Goal: Task Accomplishment & Management: Use online tool/utility

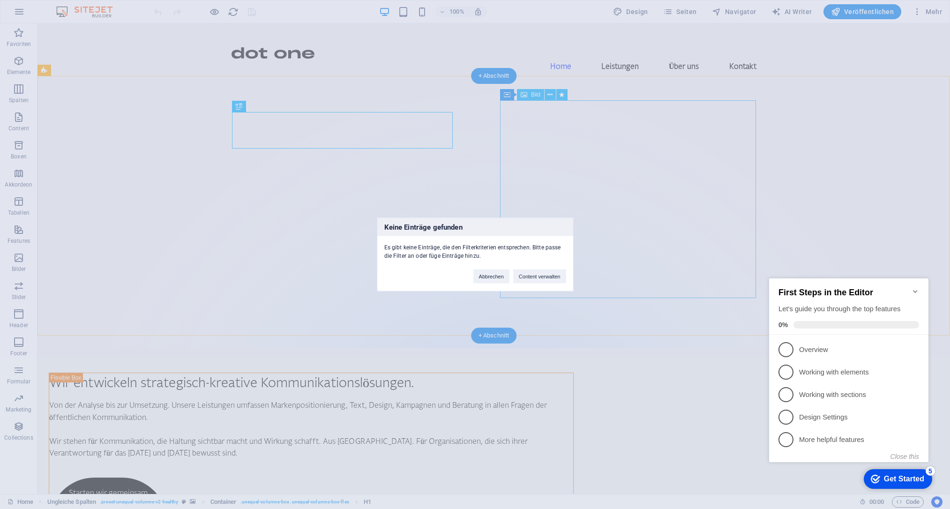
click at [474, 270] on button "Abbrechen" at bounding box center [491, 276] width 36 height 14
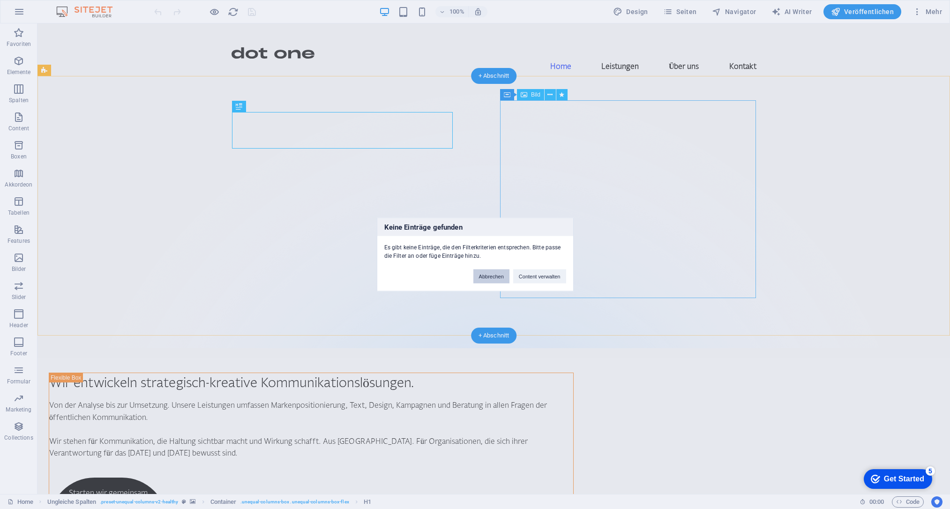
click at [479, 275] on button "Abbrechen" at bounding box center [491, 276] width 36 height 14
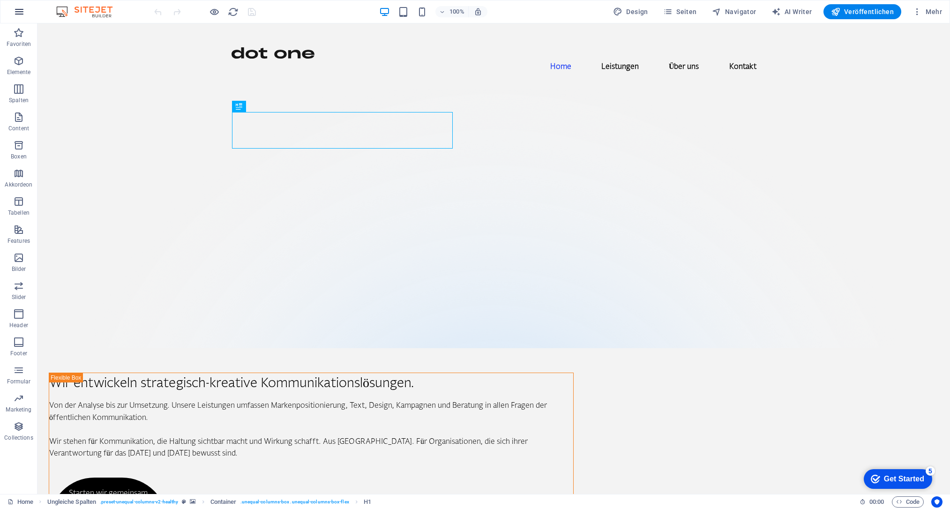
click at [17, 14] on icon "button" at bounding box center [19, 11] width 11 height 11
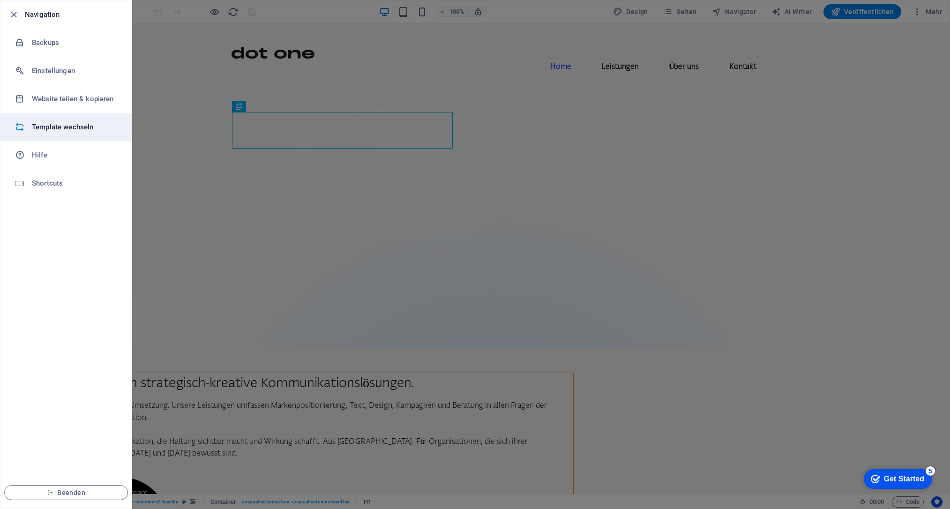
click at [51, 126] on h6 "Template wechseln" at bounding box center [75, 126] width 87 height 11
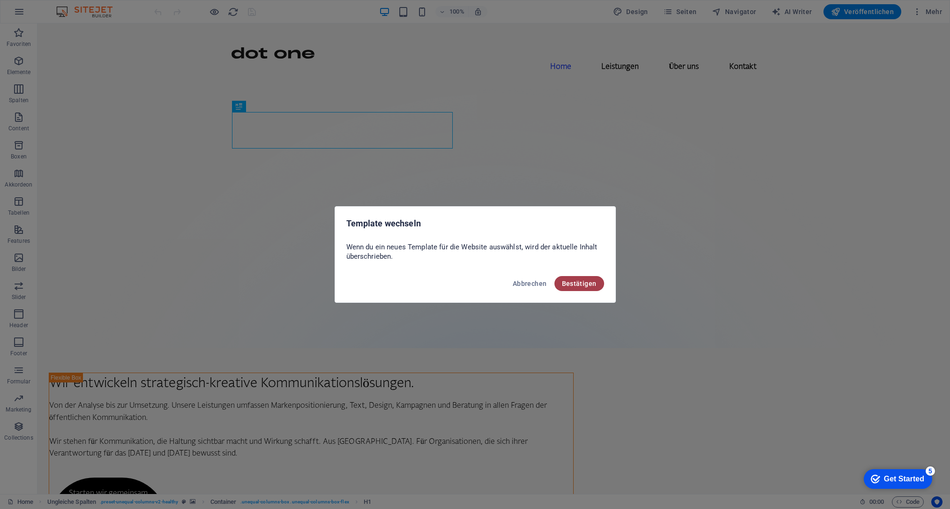
click at [587, 286] on span "Bestätigen" at bounding box center [579, 283] width 35 height 7
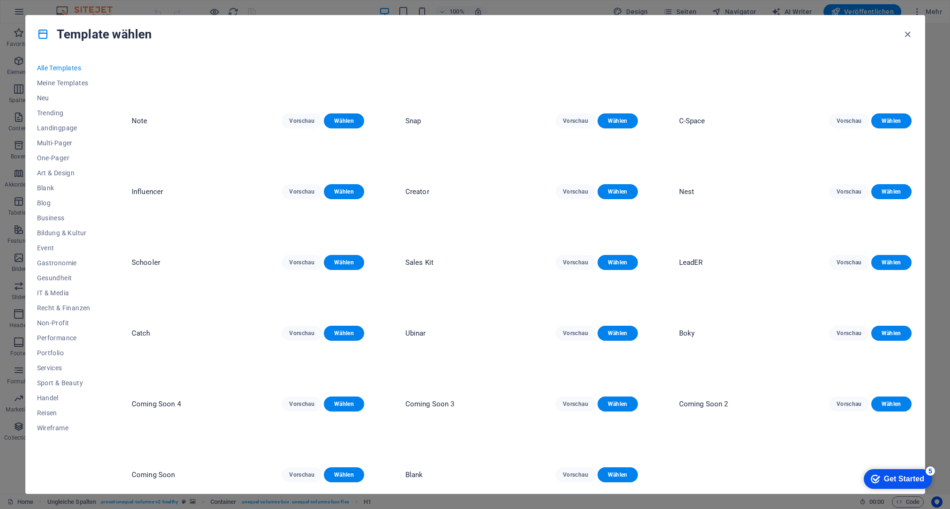
scroll to position [6148, 0]
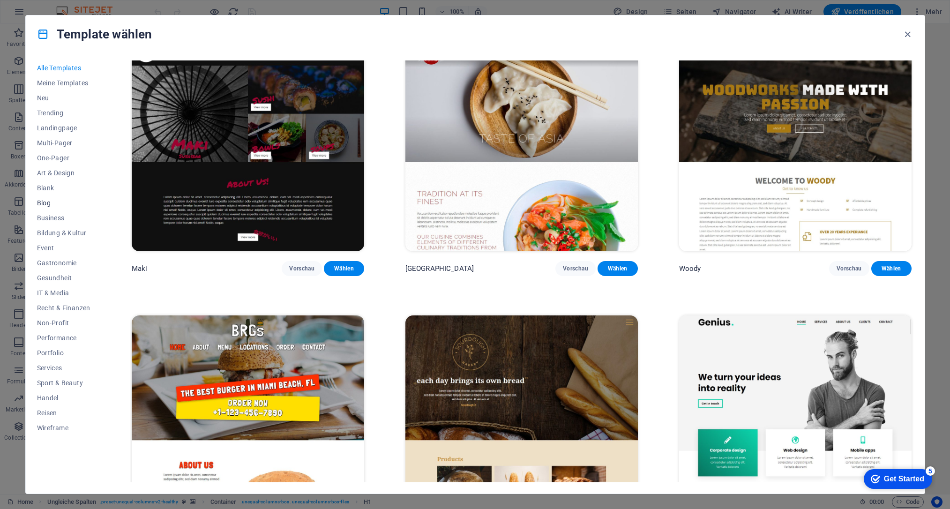
click at [55, 205] on span "Blog" at bounding box center [63, 202] width 53 height 7
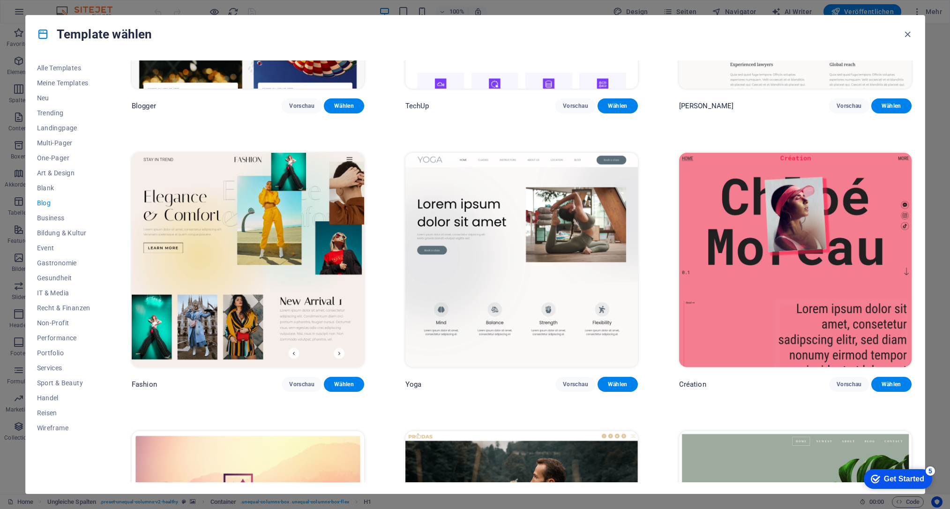
scroll to position [1294, 0]
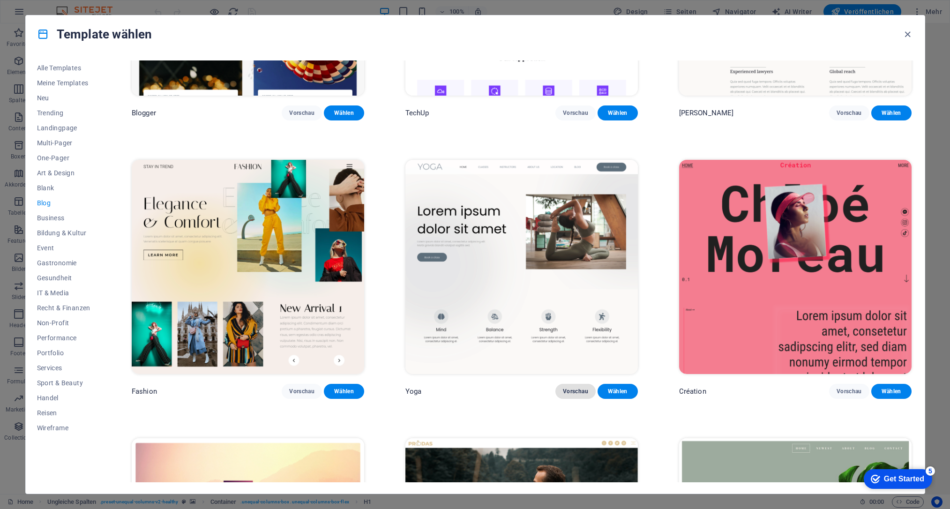
click at [577, 388] on span "Vorschau" at bounding box center [575, 391] width 25 height 7
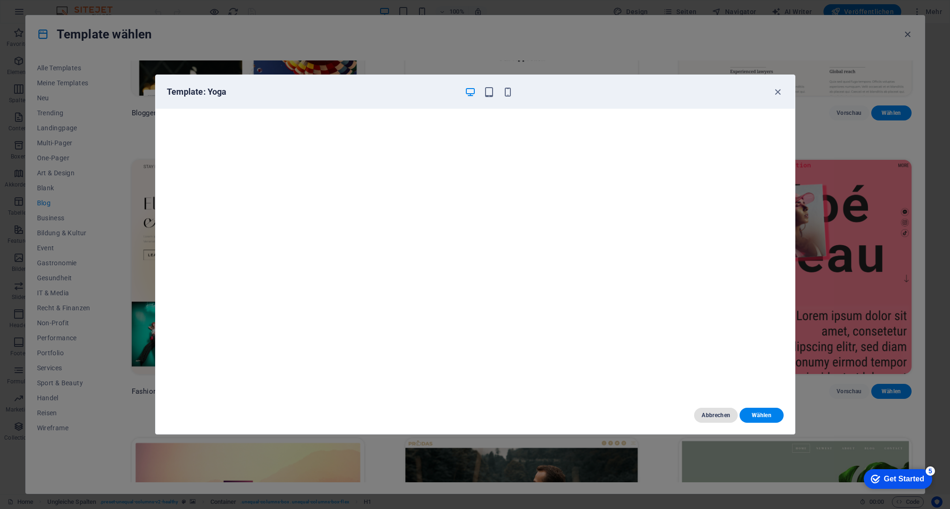
click at [714, 412] on span "Abbrechen" at bounding box center [716, 414] width 29 height 7
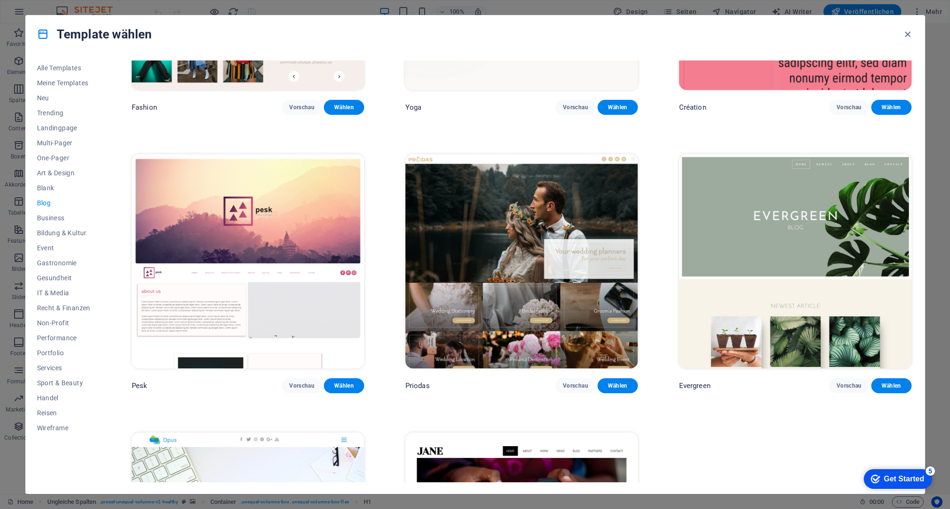
scroll to position [1579, 0]
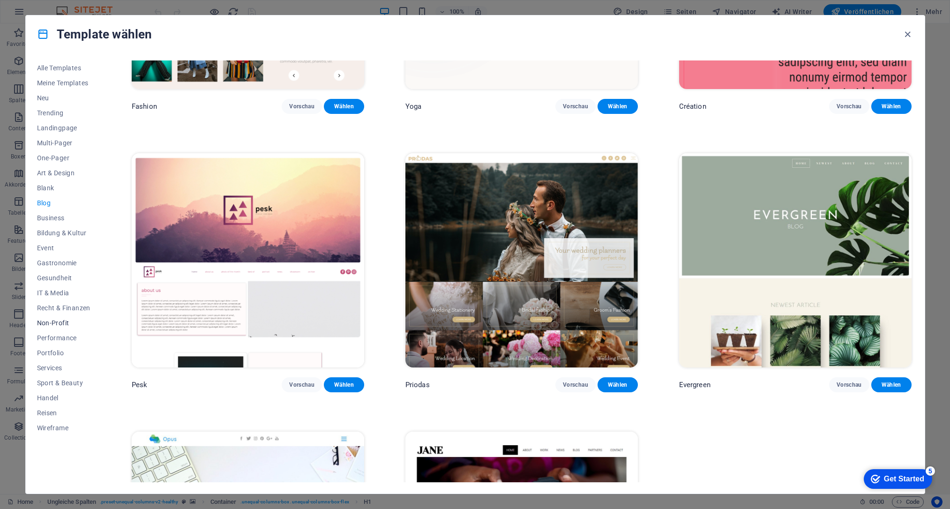
click at [56, 323] on span "Non-Profit" at bounding box center [63, 322] width 53 height 7
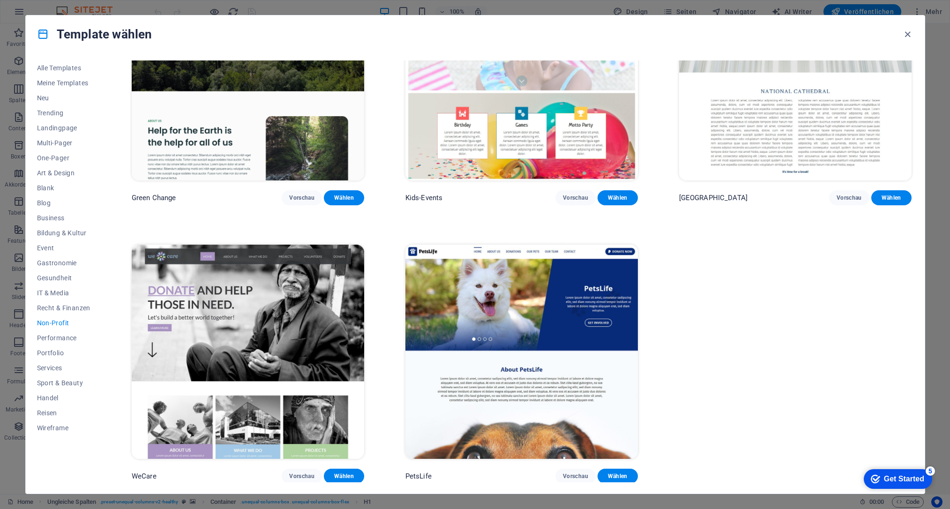
scroll to position [96, 0]
click at [269, 292] on img at bounding box center [248, 352] width 232 height 214
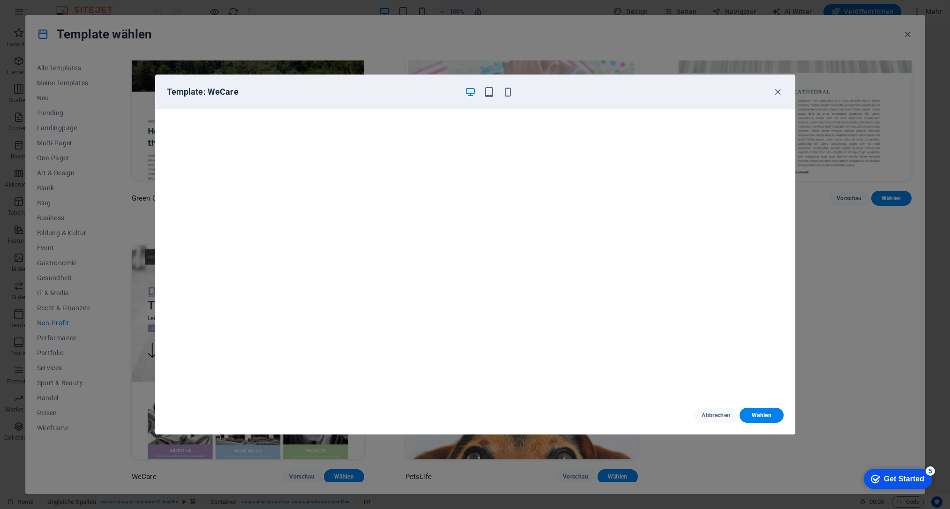
scroll to position [2, 0]
click at [777, 90] on icon "button" at bounding box center [777, 92] width 11 height 11
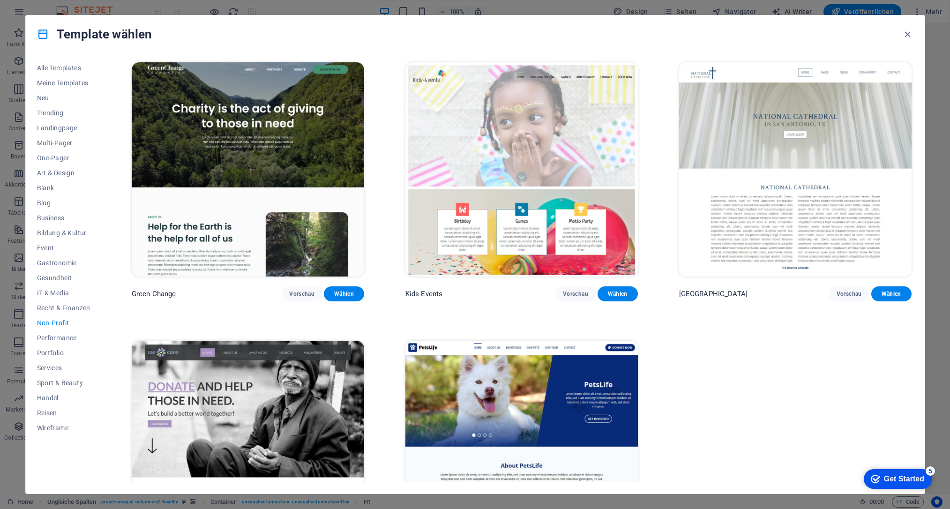
scroll to position [0, 0]
click at [62, 155] on span "One-Pager" at bounding box center [63, 157] width 53 height 7
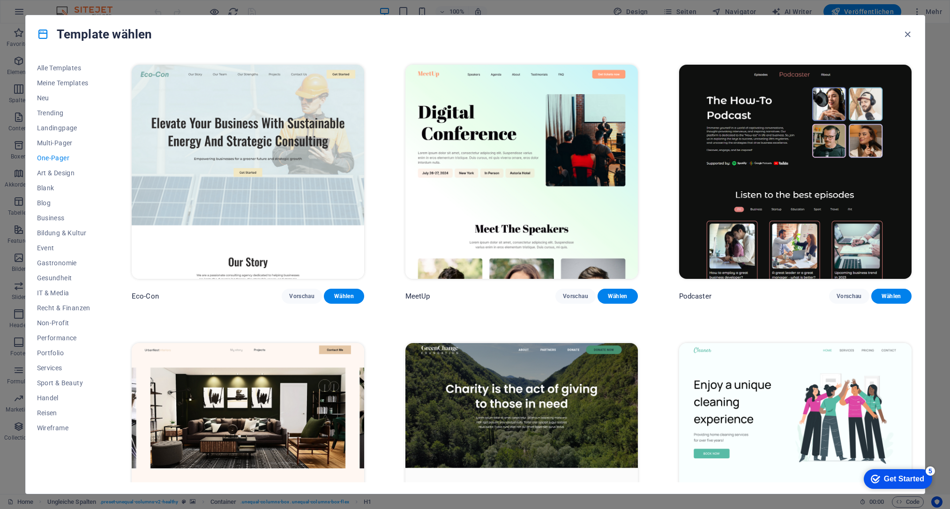
scroll to position [277, 0]
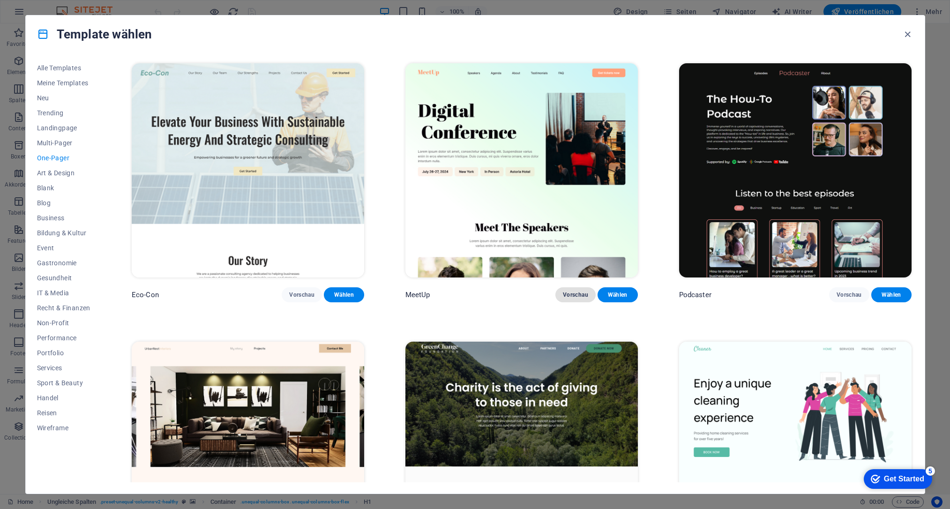
click at [573, 295] on span "Vorschau" at bounding box center [575, 294] width 25 height 7
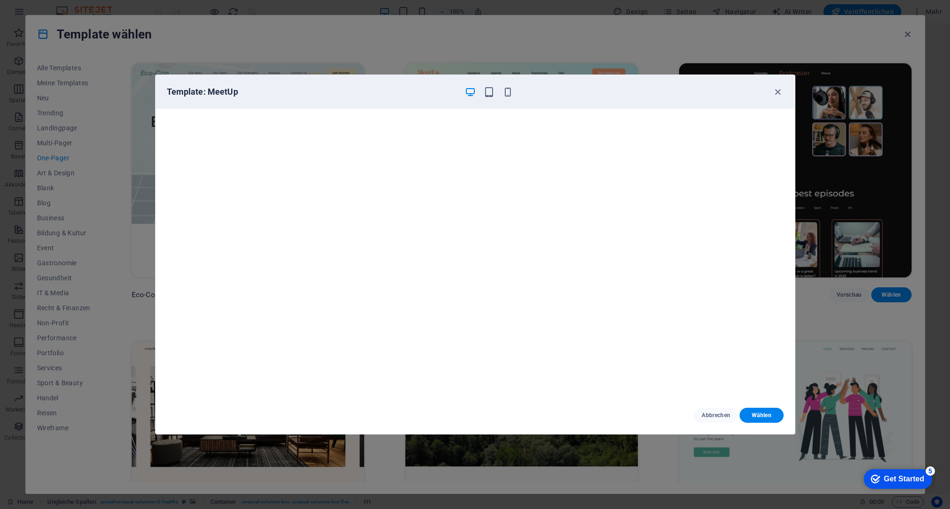
scroll to position [0, 0]
click at [780, 89] on icon "button" at bounding box center [777, 92] width 11 height 11
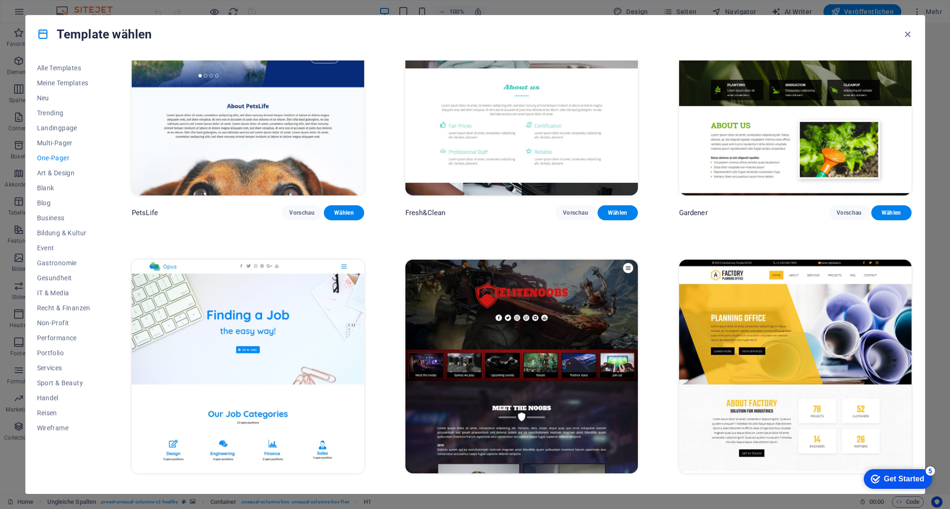
scroll to position [4530, 0]
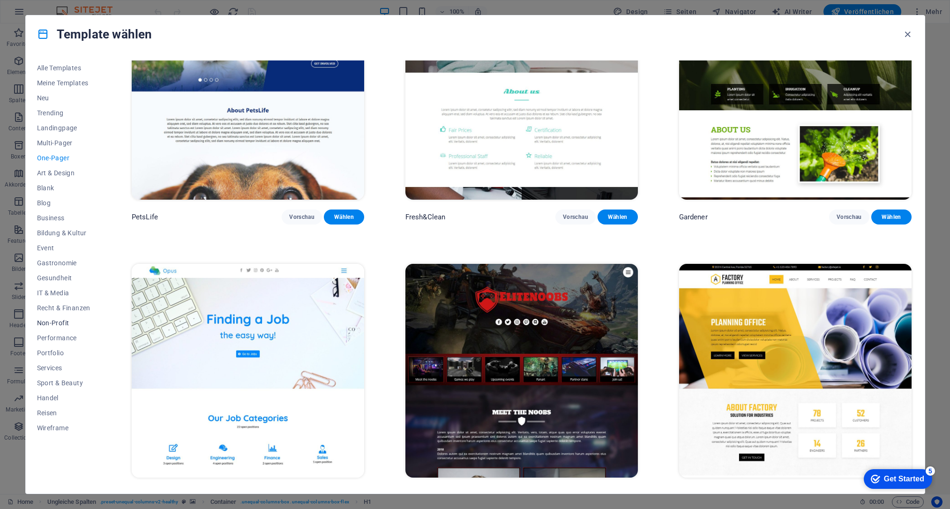
click at [40, 322] on span "Non-Profit" at bounding box center [63, 322] width 53 height 7
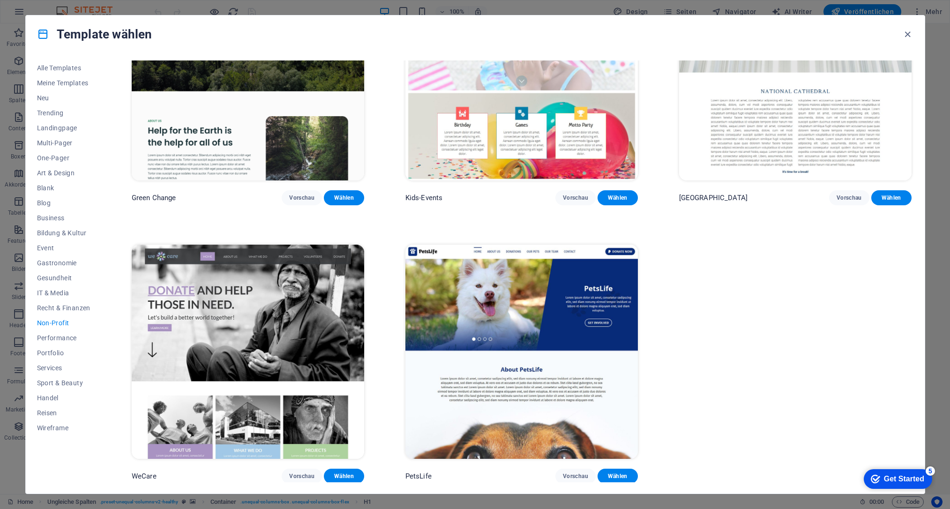
scroll to position [96, 0]
click at [40, 294] on span "IT & Media" at bounding box center [63, 292] width 53 height 7
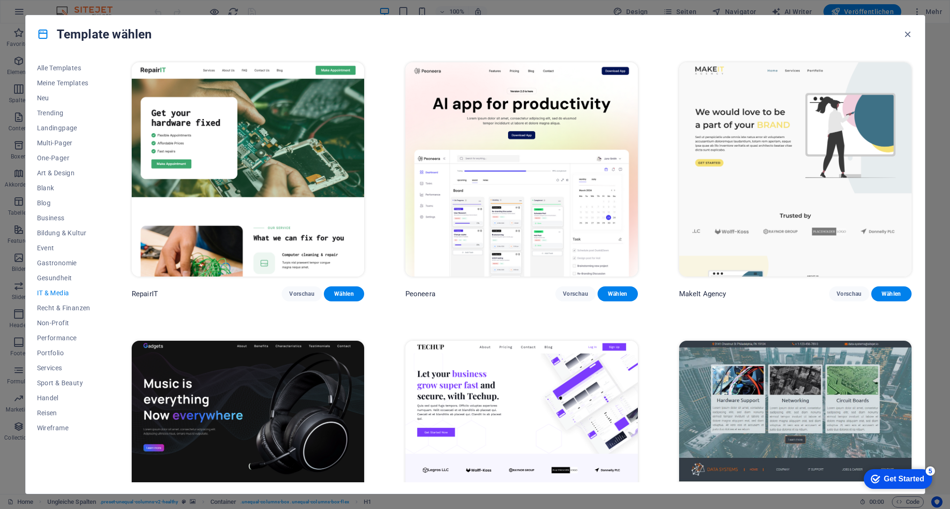
scroll to position [0, 0]
click at [62, 342] on button "Performance" at bounding box center [63, 337] width 53 height 15
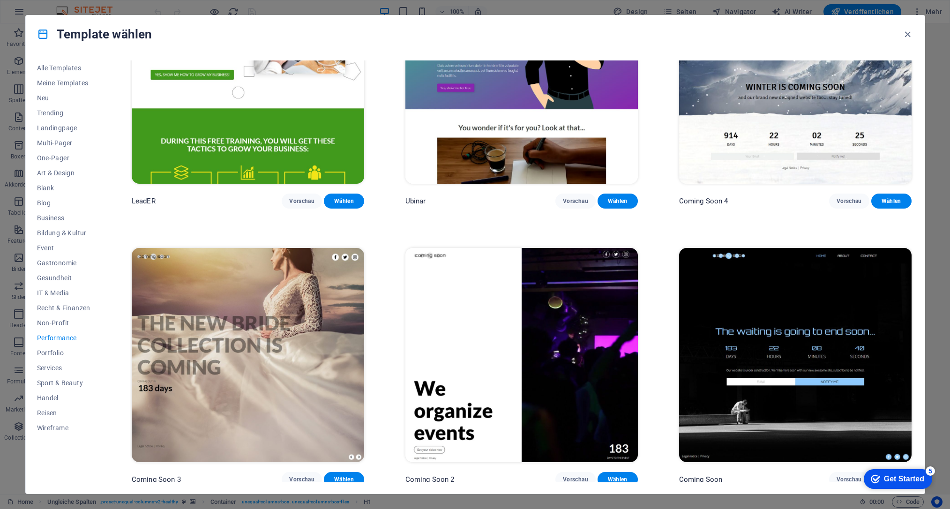
scroll to position [1205, 0]
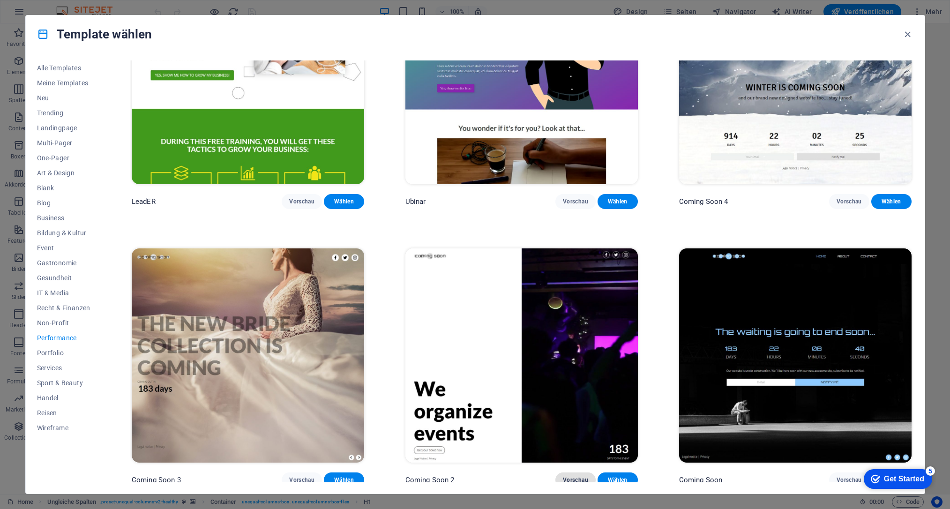
click at [576, 477] on span "Vorschau" at bounding box center [575, 479] width 25 height 7
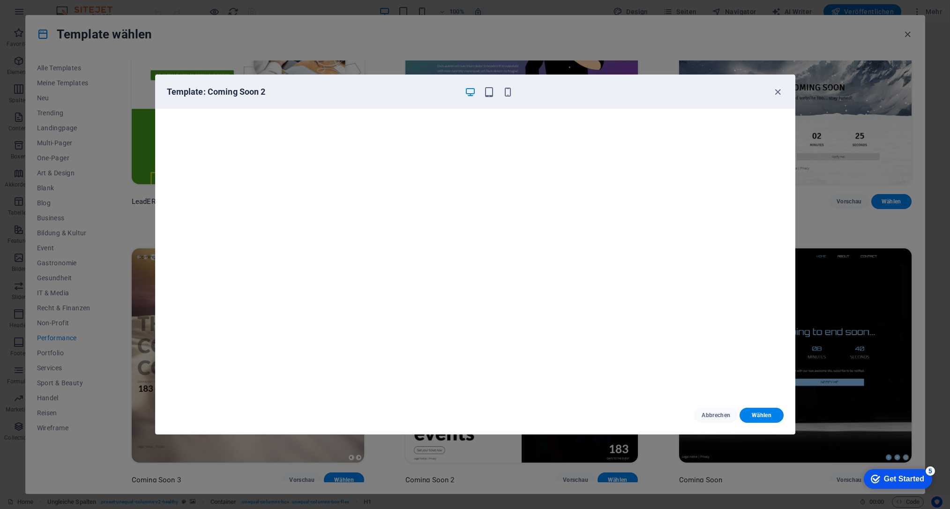
scroll to position [2, 0]
click at [707, 416] on span "Abbrechen" at bounding box center [716, 414] width 29 height 7
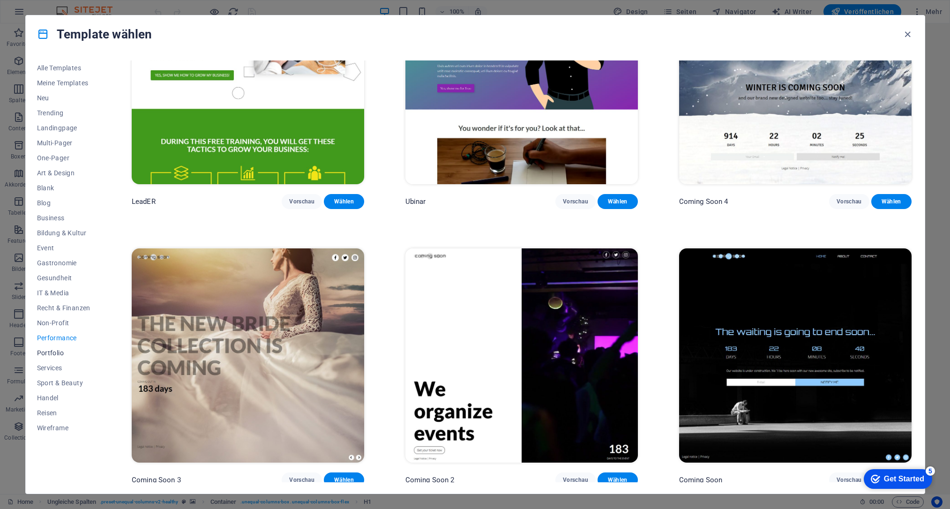
click at [64, 355] on span "Portfolio" at bounding box center [63, 352] width 53 height 7
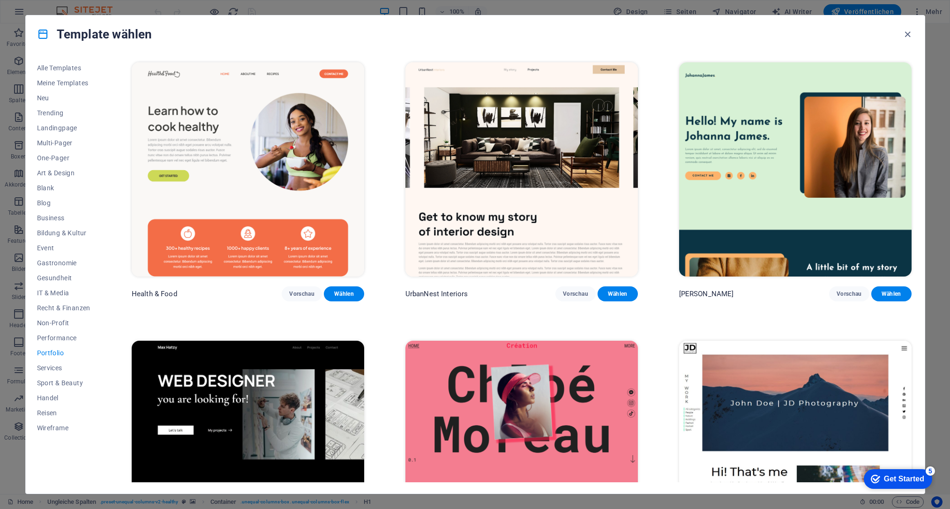
scroll to position [0, 0]
click at [51, 369] on span "Services" at bounding box center [63, 367] width 53 height 7
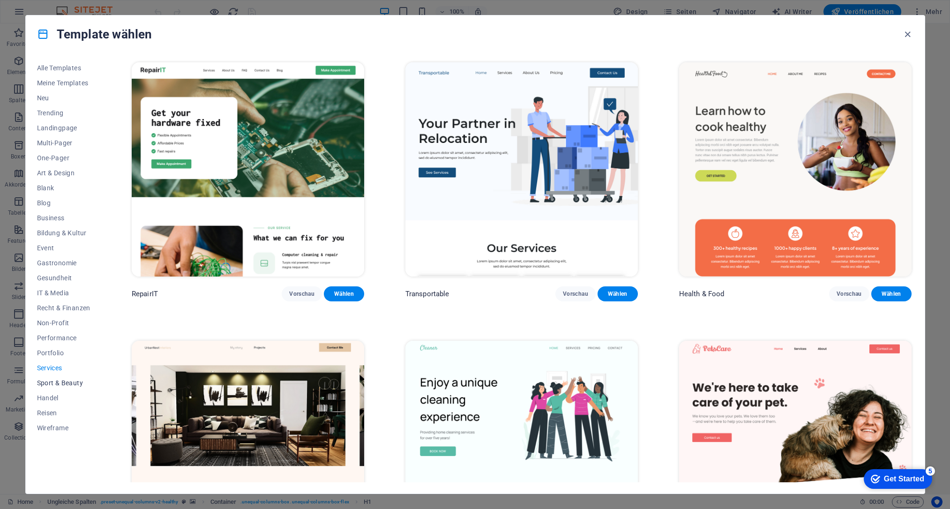
click at [59, 385] on span "Sport & Beauty" at bounding box center [63, 382] width 53 height 7
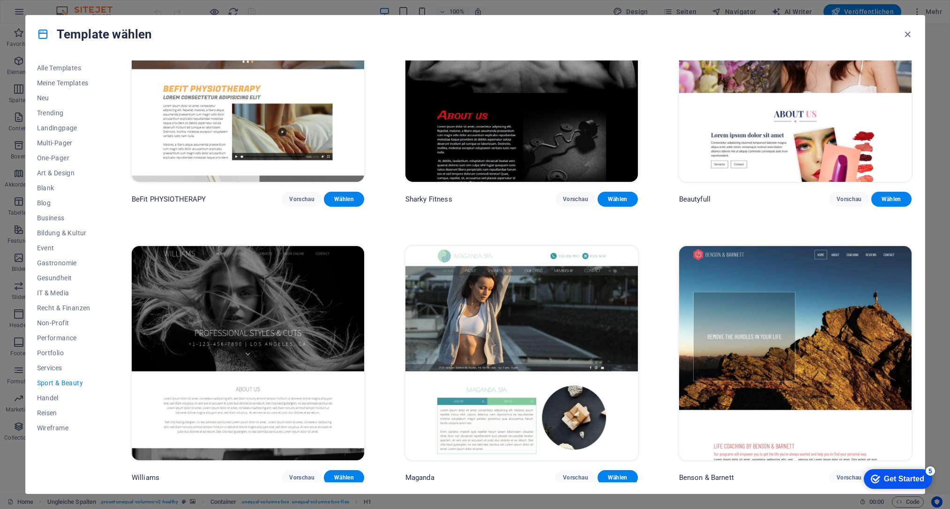
scroll to position [928, 0]
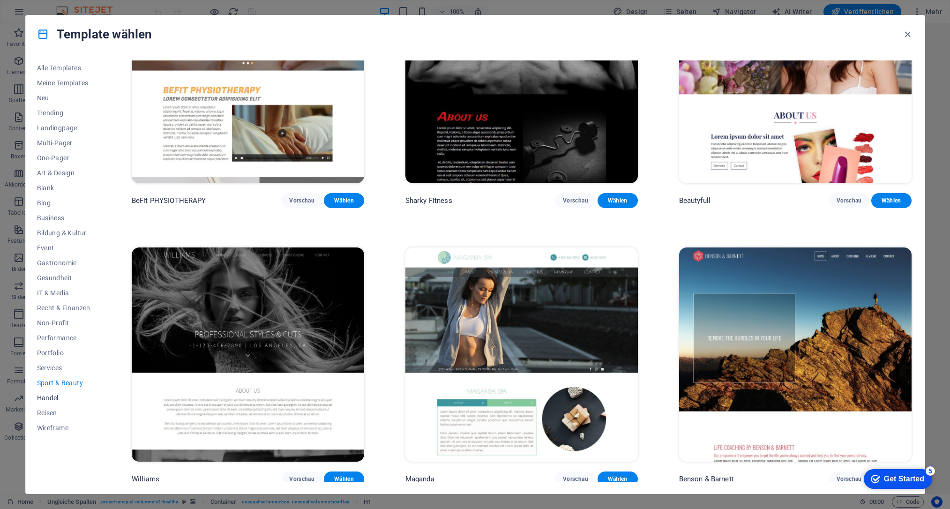
click at [47, 399] on span "Handel" at bounding box center [63, 397] width 53 height 7
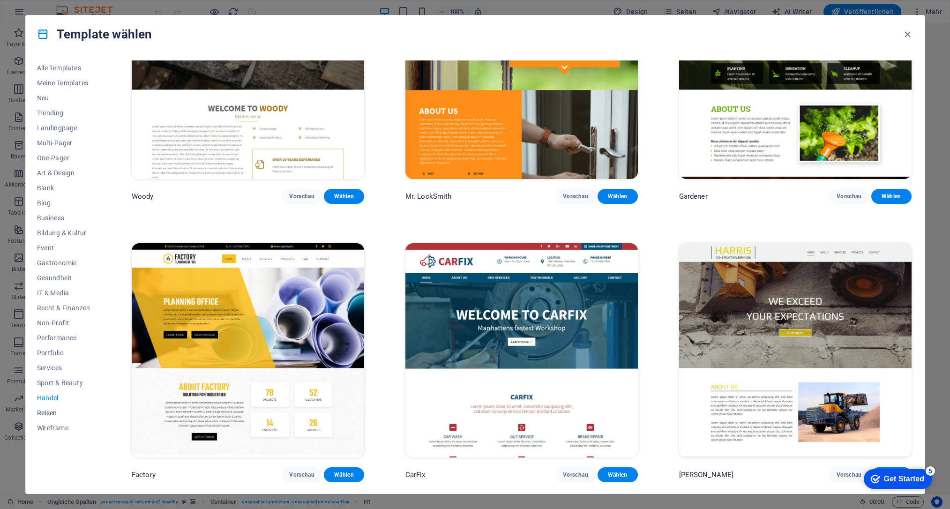
click at [49, 415] on span "Reisen" at bounding box center [63, 412] width 53 height 7
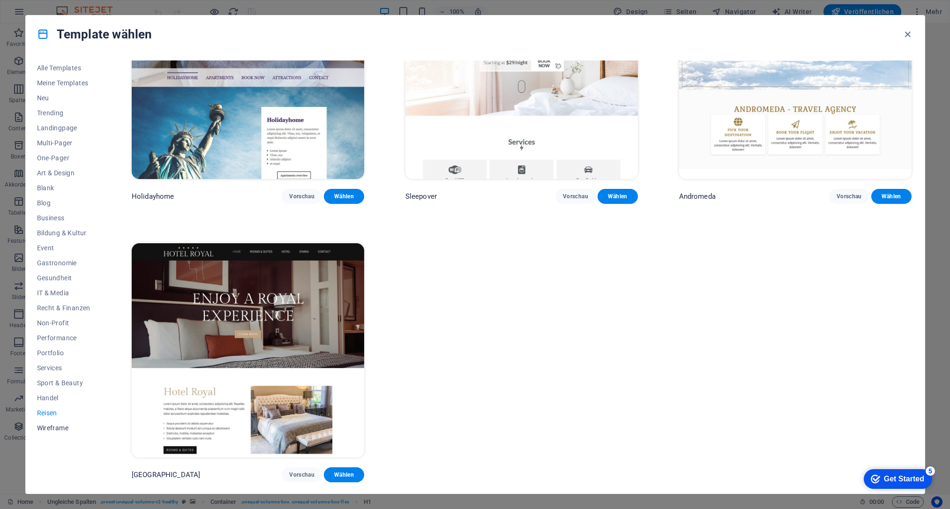
click at [56, 427] on span "Wireframe" at bounding box center [63, 427] width 53 height 7
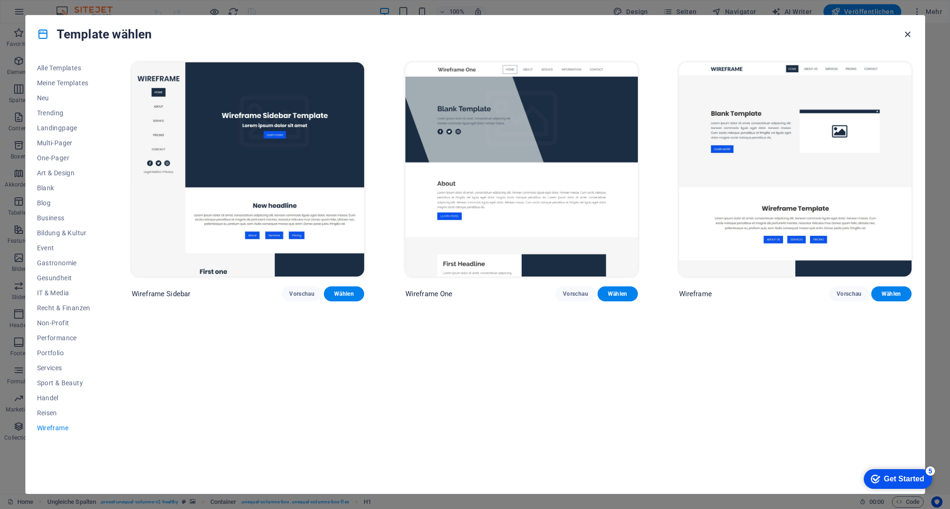
click at [911, 32] on icon "button" at bounding box center [907, 34] width 11 height 11
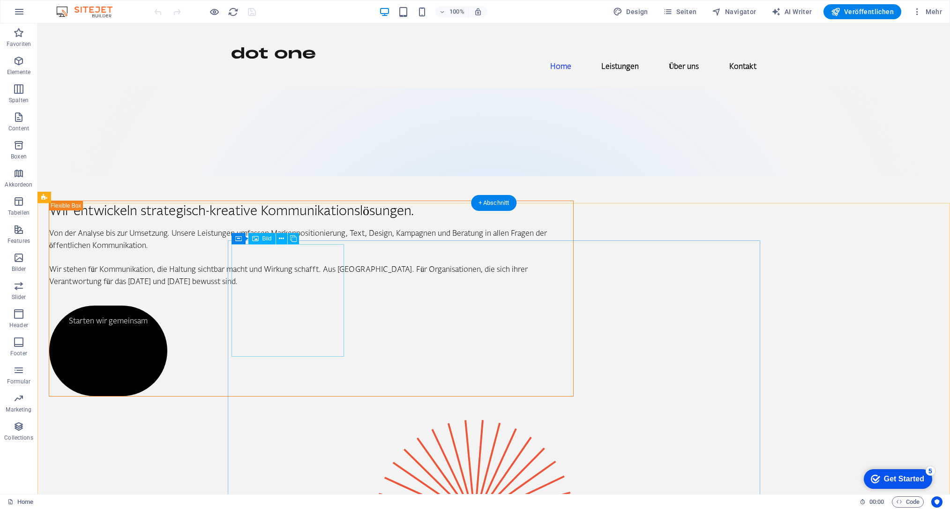
scroll to position [156, 0]
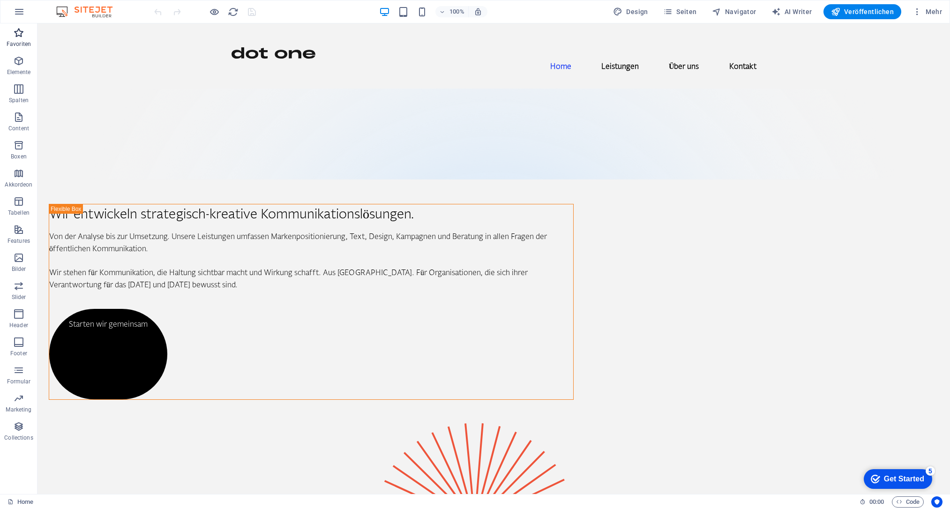
click at [20, 32] on icon "button" at bounding box center [18, 32] width 11 height 11
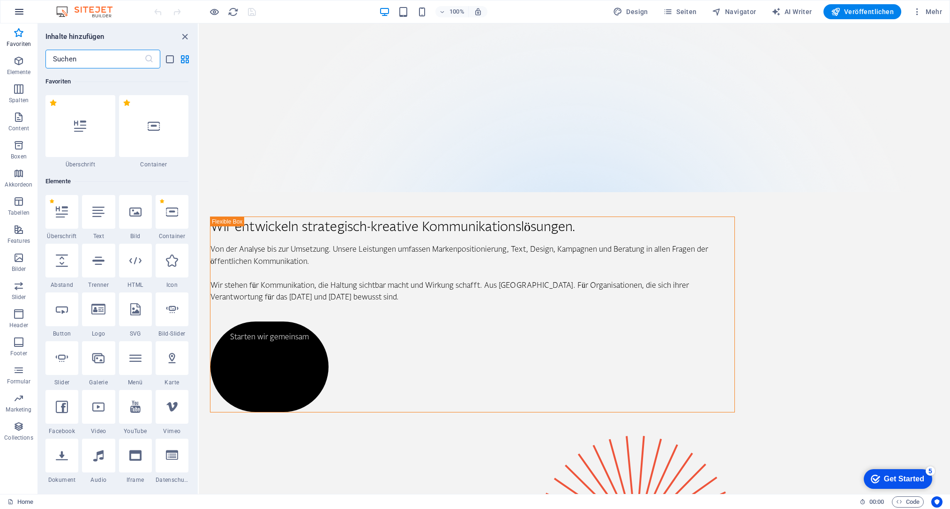
click at [18, 12] on icon "button" at bounding box center [19, 11] width 11 height 11
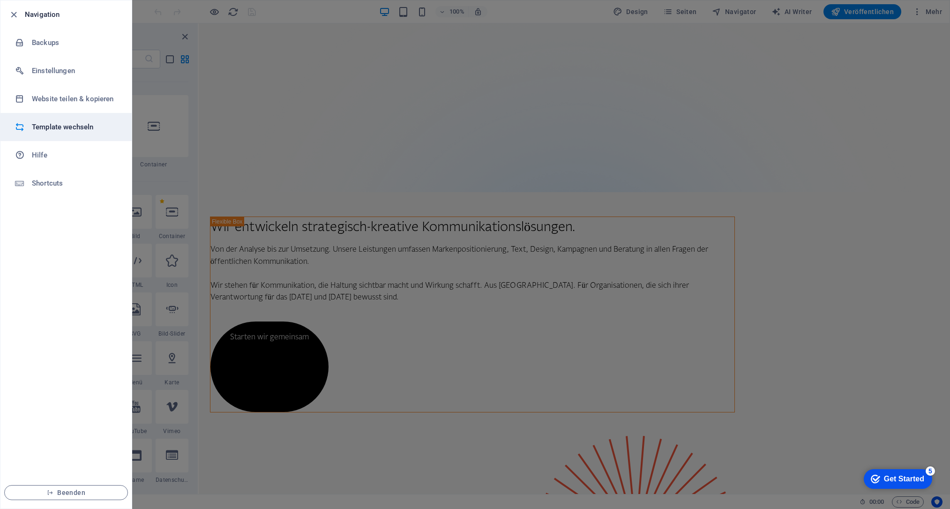
click at [61, 120] on li "Template wechseln" at bounding box center [65, 127] width 131 height 28
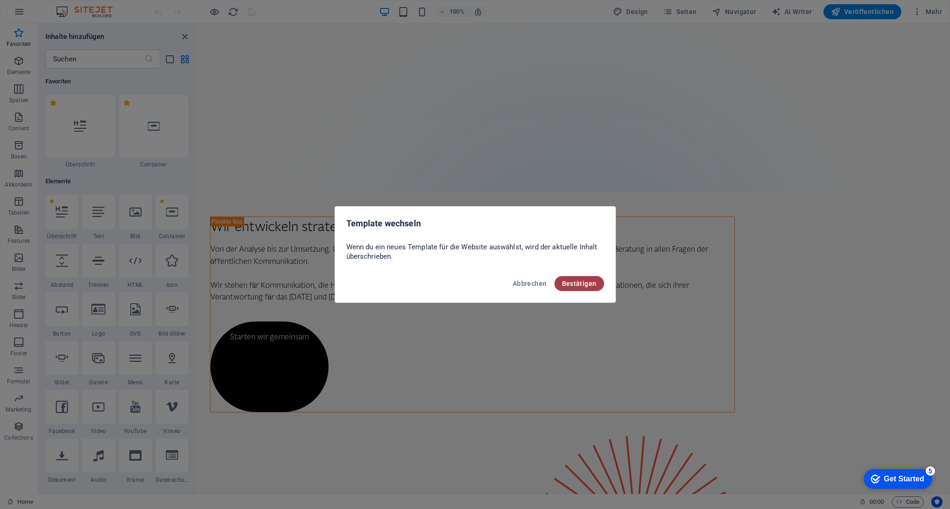
click at [568, 278] on button "Bestätigen" at bounding box center [579, 283] width 50 height 15
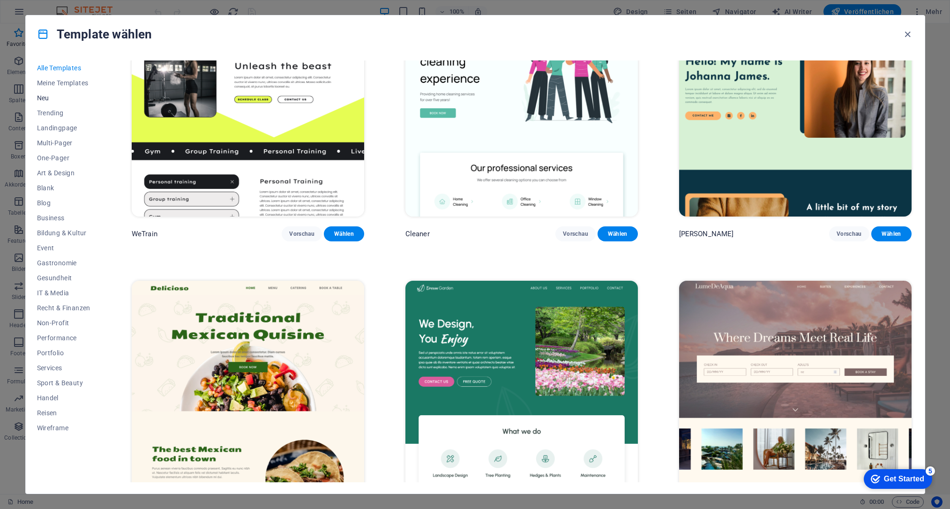
scroll to position [1730, 0]
click at [68, 83] on span "Meine Templates" at bounding box center [63, 82] width 53 height 7
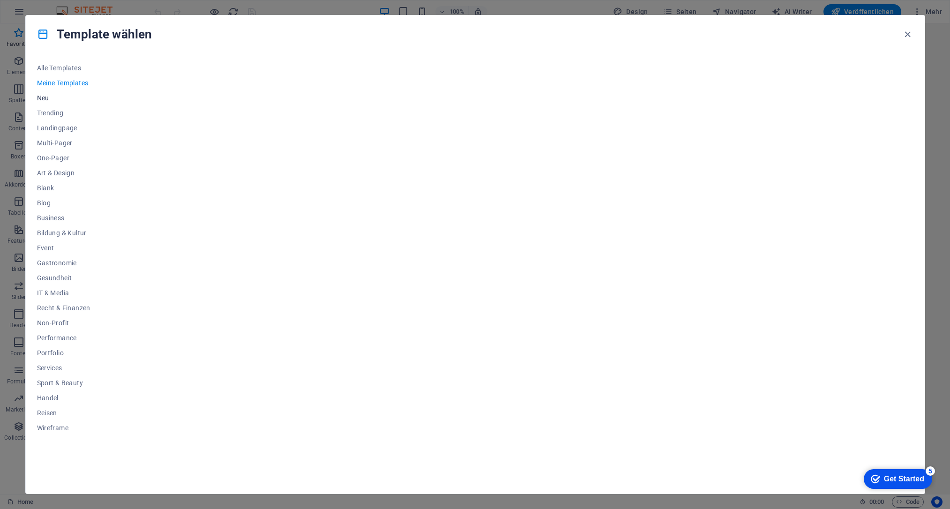
click at [42, 96] on span "Neu" at bounding box center [63, 97] width 53 height 7
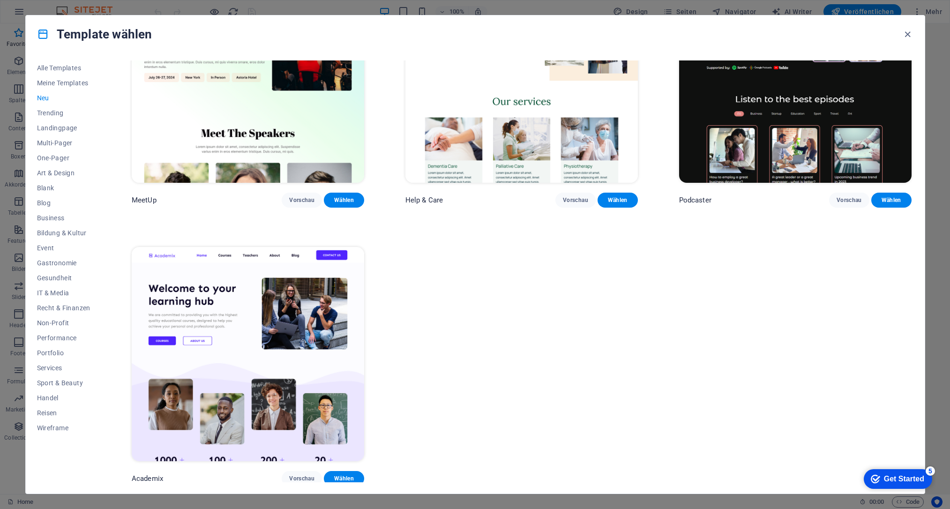
scroll to position [928, 0]
click at [50, 368] on span "Services" at bounding box center [63, 367] width 53 height 7
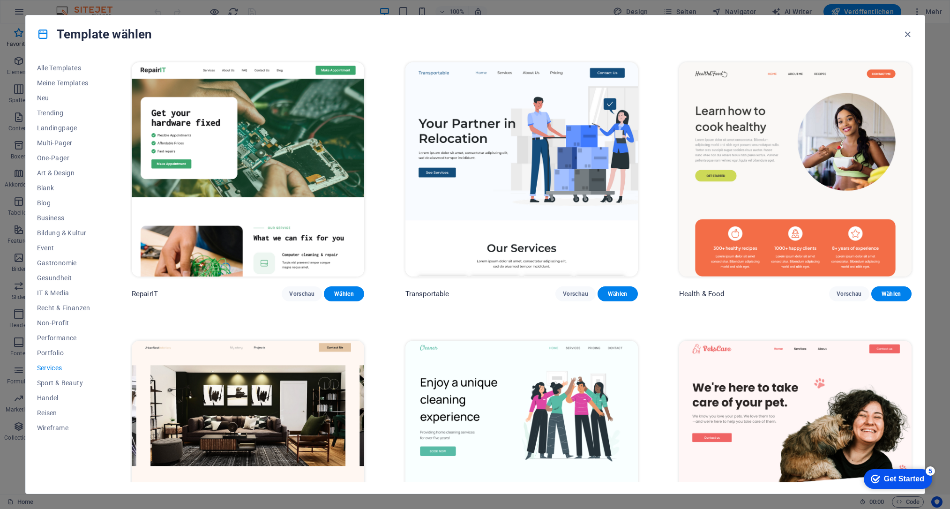
scroll to position [0, 0]
